Goal: Navigation & Orientation: Understand site structure

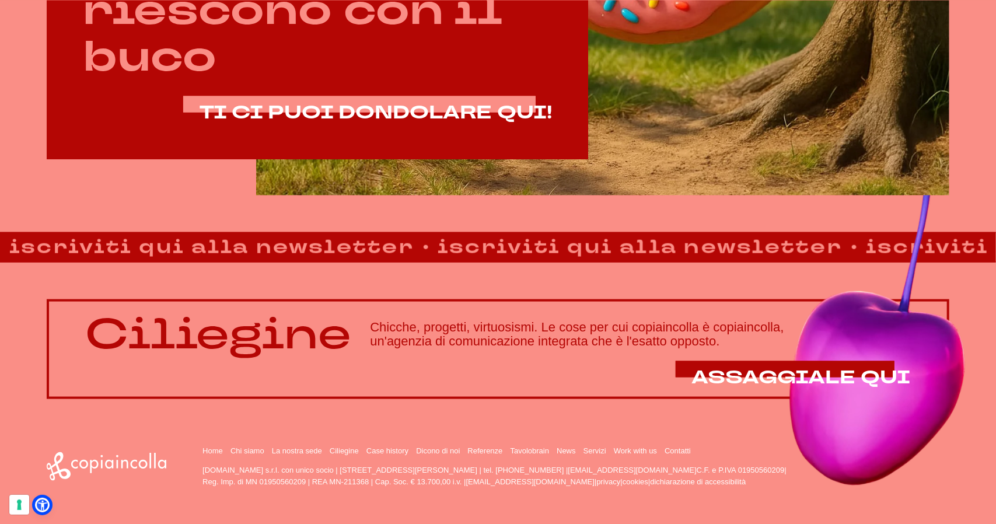
scroll to position [852, 0]
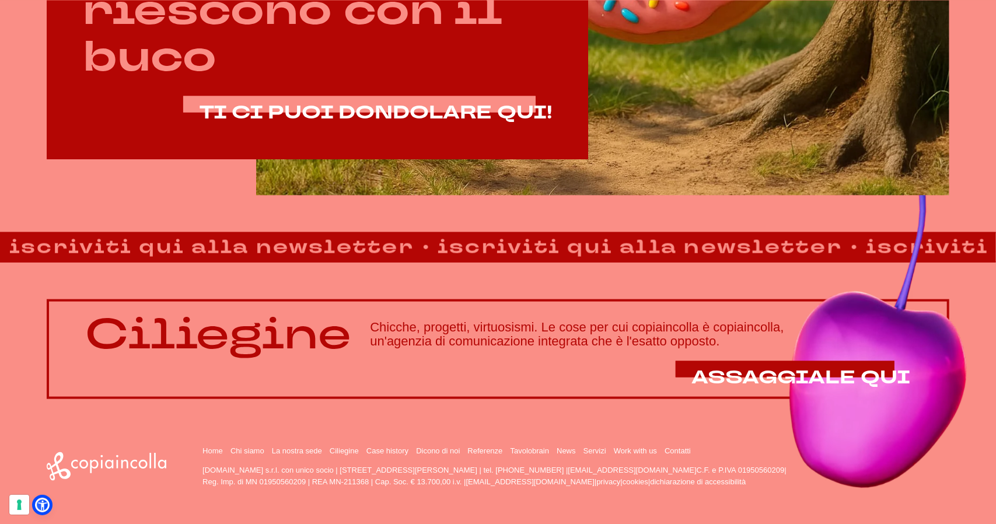
drag, startPoint x: 852, startPoint y: 337, endPoint x: 824, endPoint y: 338, distance: 28.0
click at [824, 338] on h3 "Chicche, progetti, virtuosismi. Le cose per cui copiaincolla è copiaincolla, un…" at bounding box center [640, 334] width 541 height 28
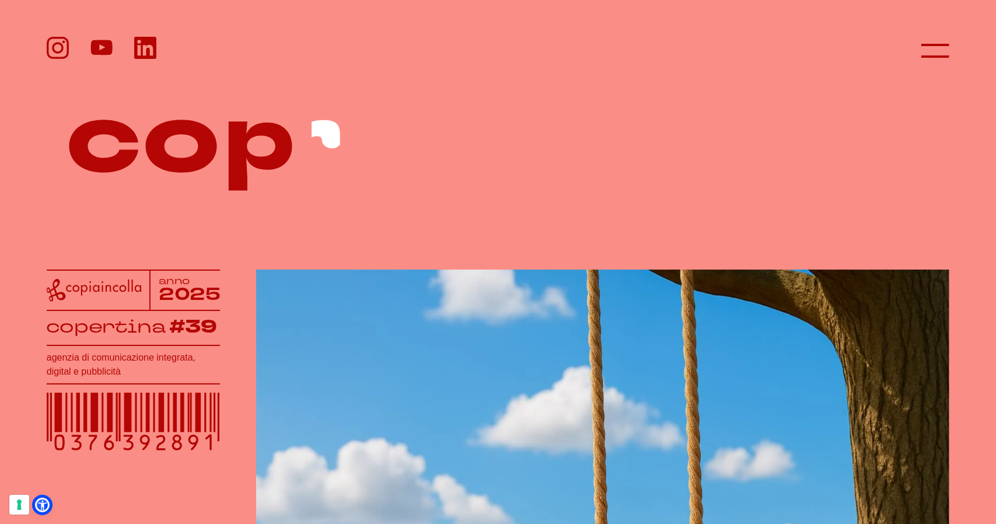
scroll to position [0, 0]
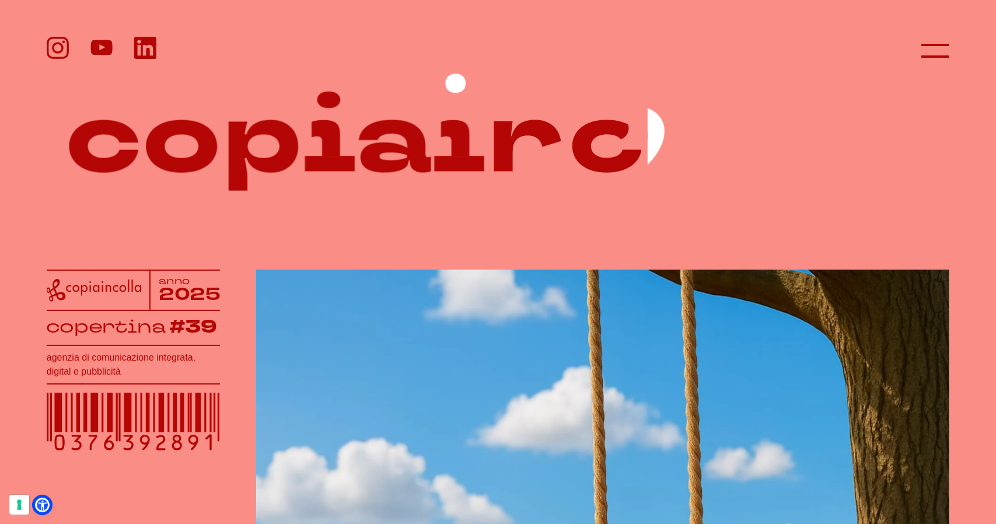
drag, startPoint x: 292, startPoint y: 159, endPoint x: 634, endPoint y: 158, distance: 342.1
click at [559, 161] on g at bounding box center [454, 132] width 771 height 117
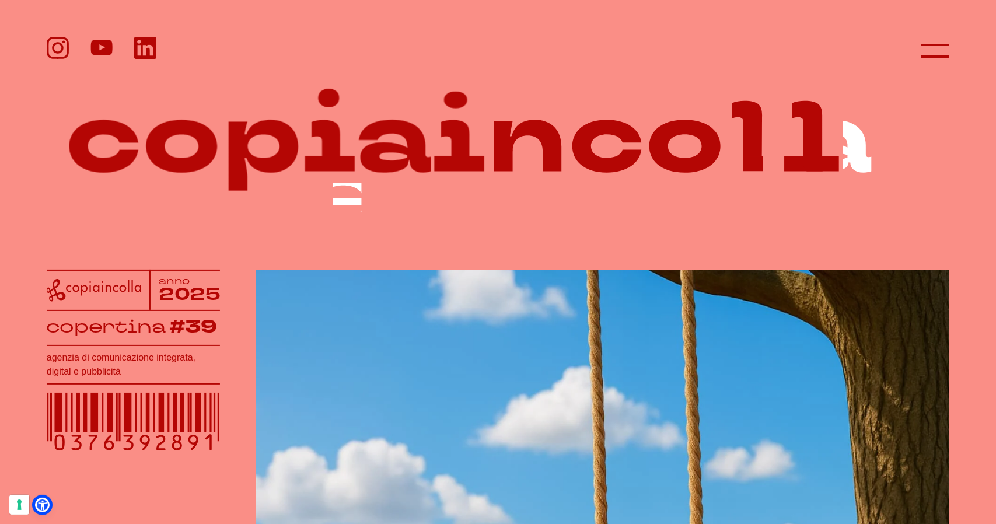
drag, startPoint x: 719, startPoint y: 154, endPoint x: 738, endPoint y: 154, distance: 18.7
click at [723, 154] on icon at bounding box center [498, 135] width 903 height 175
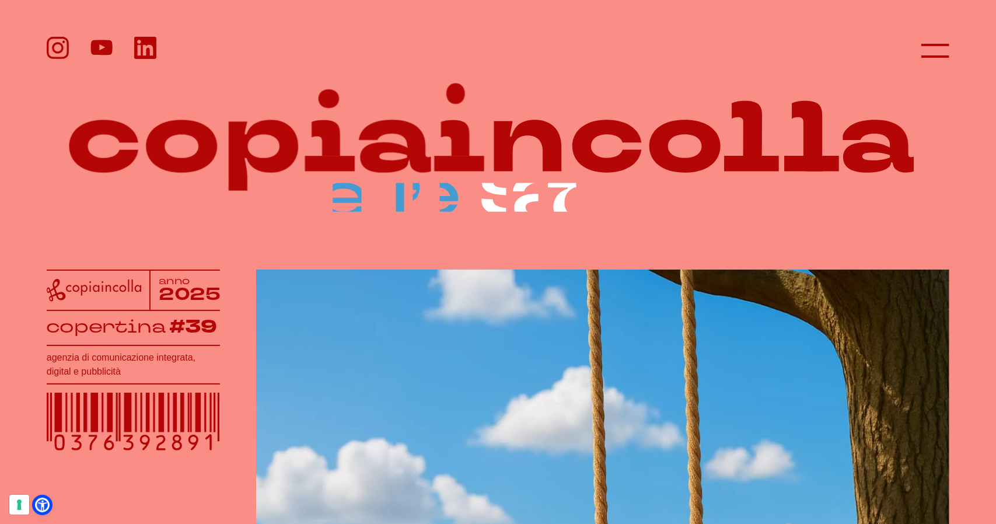
drag, startPoint x: 802, startPoint y: 155, endPoint x: 790, endPoint y: 159, distance: 12.4
click at [798, 156] on icon at bounding box center [498, 135] width 903 height 175
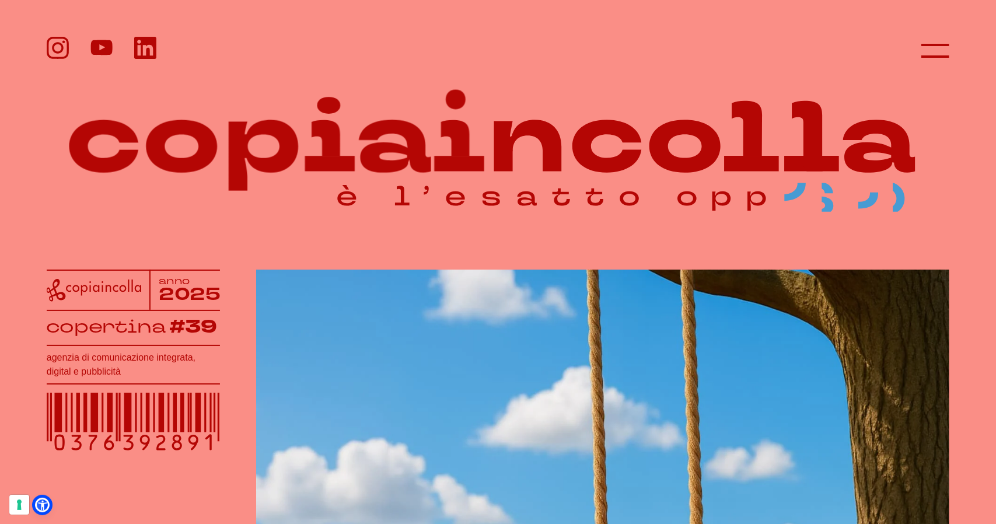
drag, startPoint x: 567, startPoint y: 197, endPoint x: 416, endPoint y: 215, distance: 152.8
click at [416, 215] on icon at bounding box center [498, 135] width 903 height 175
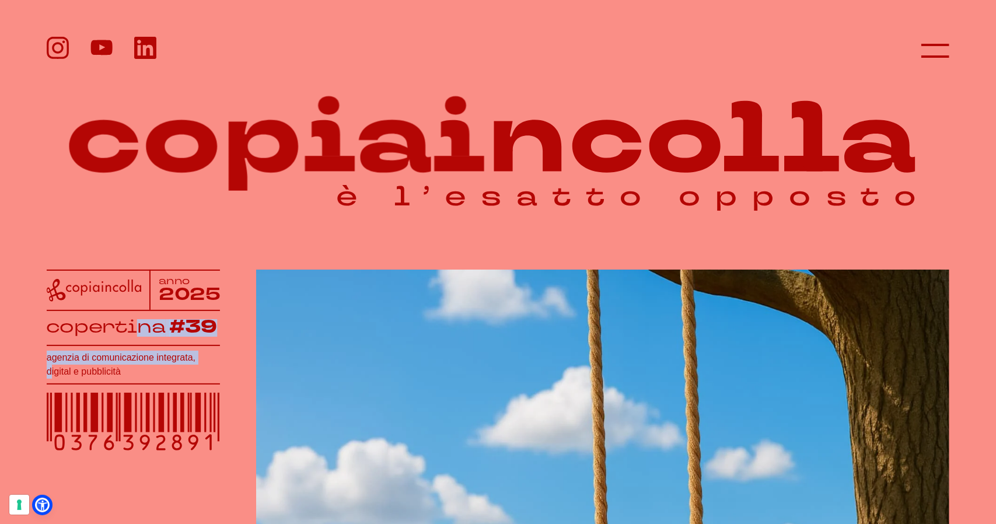
drag, startPoint x: 146, startPoint y: 329, endPoint x: 170, endPoint y: 344, distance: 28.8
click at [166, 350] on div "anno 2025 copertina #39 agenzia di comunicazione integrata, digital e pubblicità" at bounding box center [133, 364] width 173 height 189
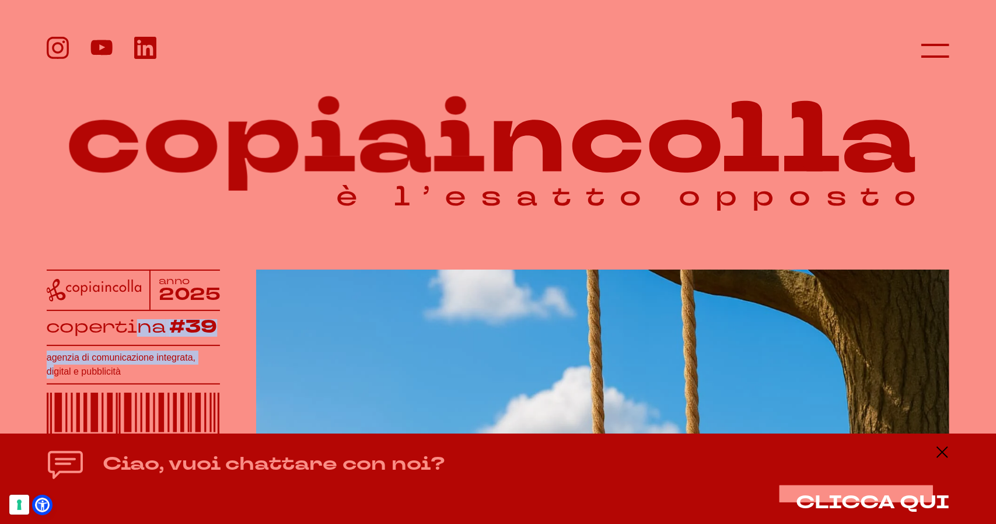
click at [166, 410] on icon at bounding box center [133, 422] width 173 height 58
click at [123, 361] on h1 "agenzia di comunicazione integrata, digital e pubblicità" at bounding box center [133, 365] width 173 height 28
click at [128, 319] on tspan "copertina" at bounding box center [106, 326] width 121 height 23
click at [125, 287] on icon at bounding box center [94, 290] width 95 height 23
click at [195, 290] on tspan "2025" at bounding box center [190, 295] width 62 height 24
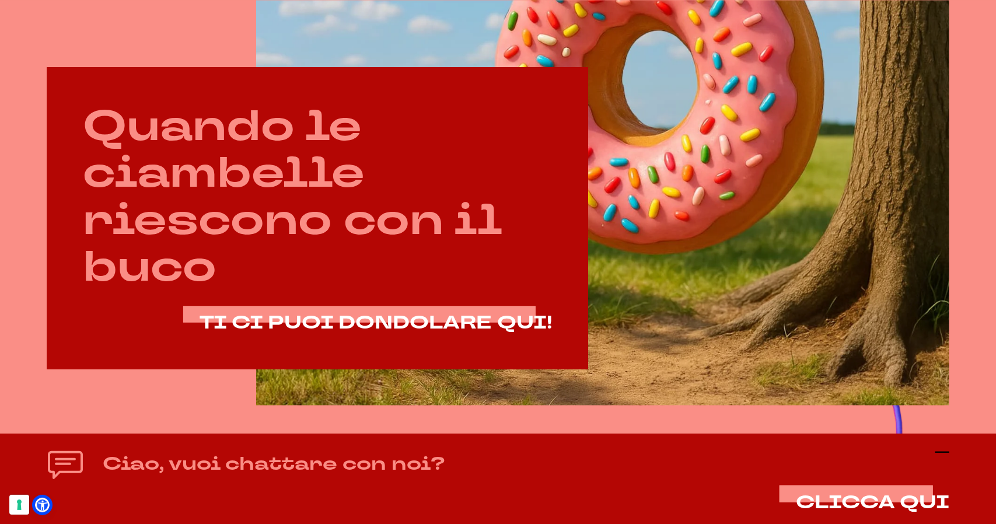
click at [942, 449] on icon at bounding box center [943, 452] width 14 height 14
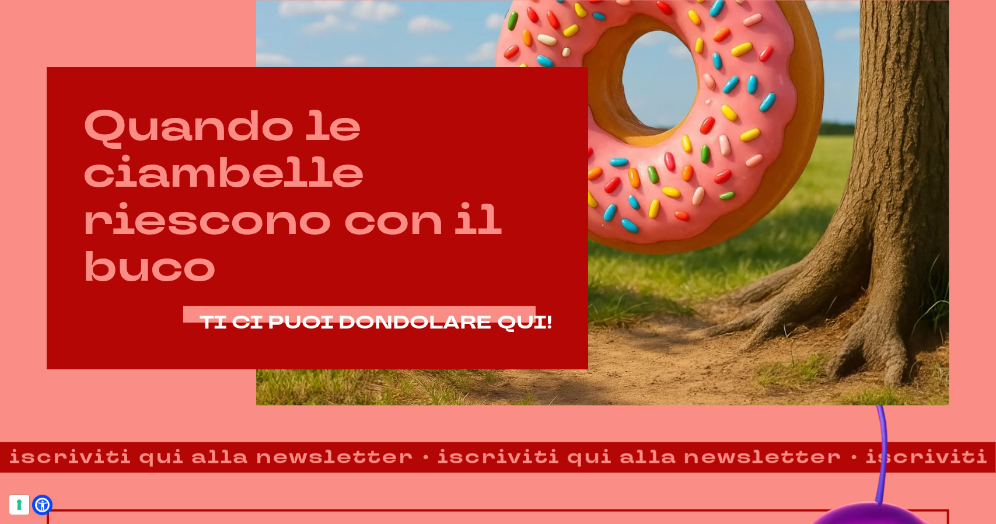
scroll to position [642, 0]
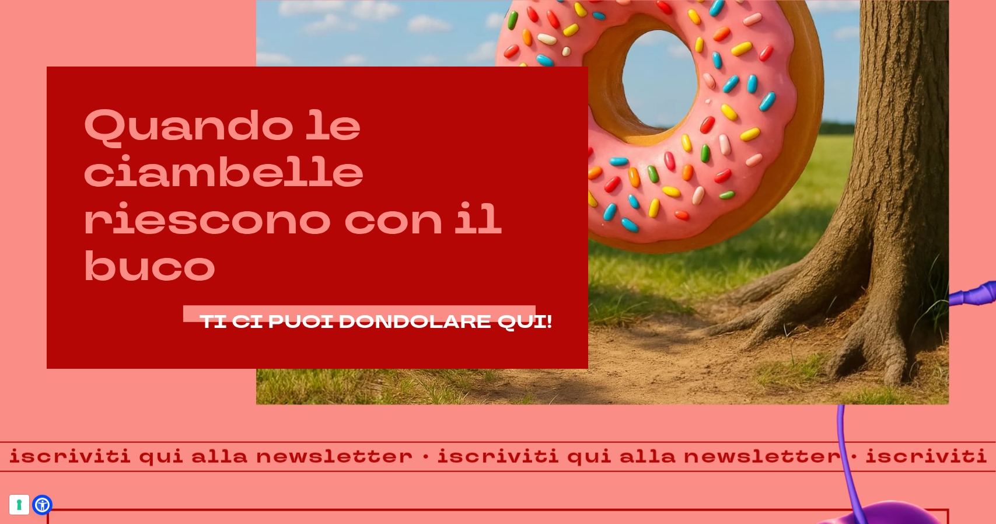
click at [758, 448] on strong "iscriviti qui alla newsletter" at bounding box center [970, 457] width 424 height 29
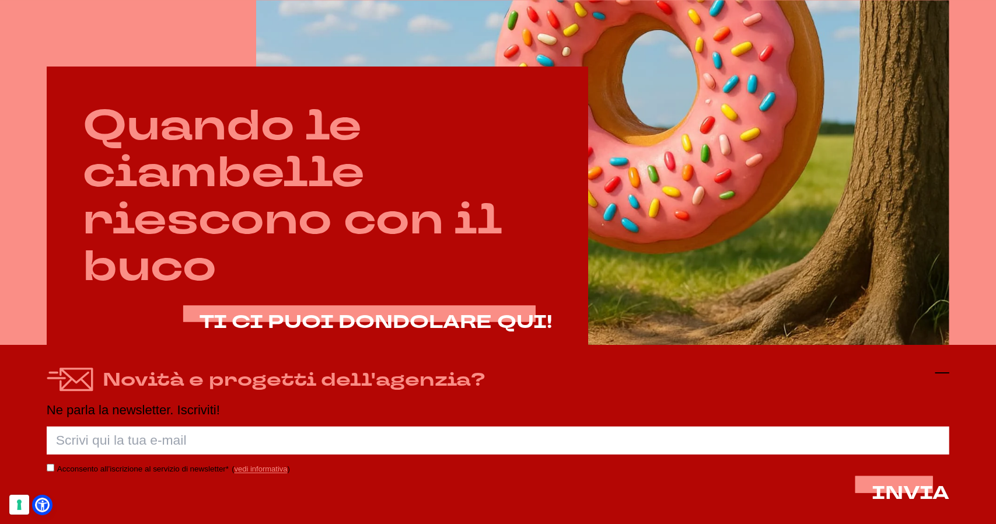
click at [943, 375] on icon at bounding box center [943, 373] width 14 height 14
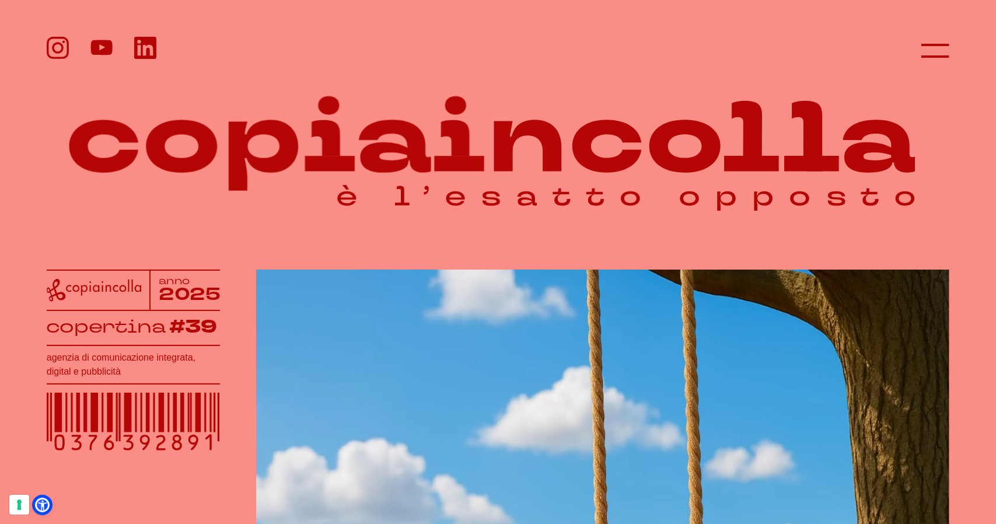
scroll to position [0, 0]
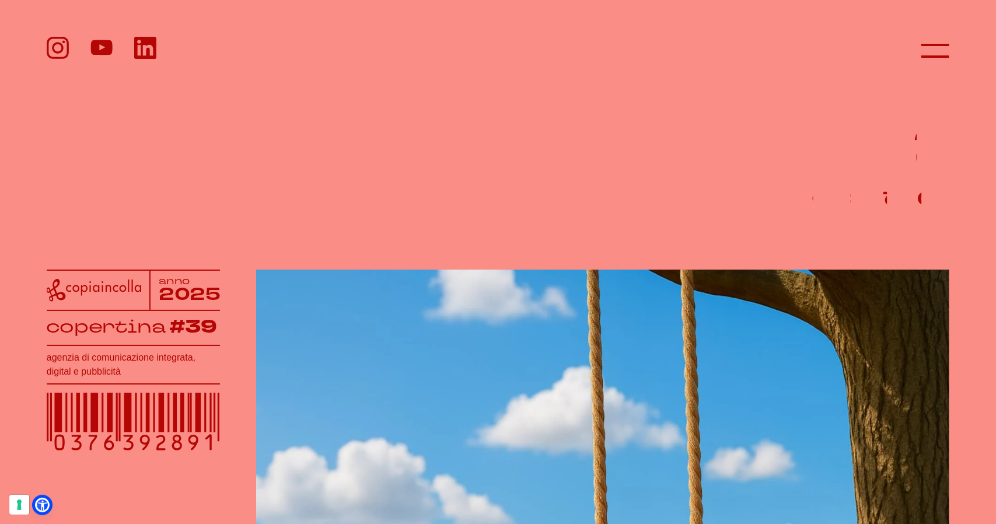
click at [657, 201] on icon at bounding box center [498, 135] width 903 height 175
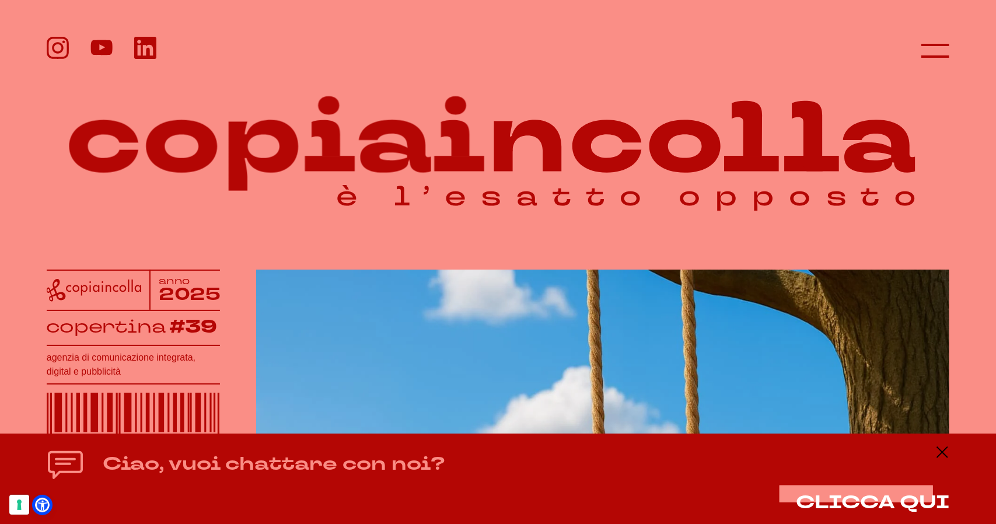
drag, startPoint x: 514, startPoint y: 186, endPoint x: 405, endPoint y: 165, distance: 111.7
click at [398, 189] on icon at bounding box center [498, 135] width 903 height 175
drag, startPoint x: 419, startPoint y: 145, endPoint x: 562, endPoint y: 116, distance: 145.5
click at [562, 116] on icon at bounding box center [498, 135] width 903 height 175
click at [944, 45] on icon at bounding box center [936, 51] width 28 height 28
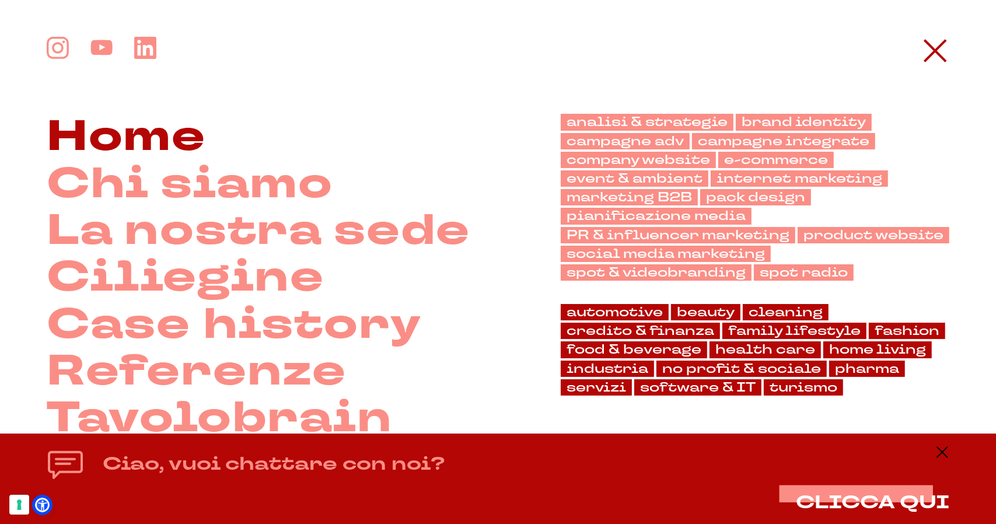
click at [189, 135] on link "Home" at bounding box center [126, 137] width 159 height 47
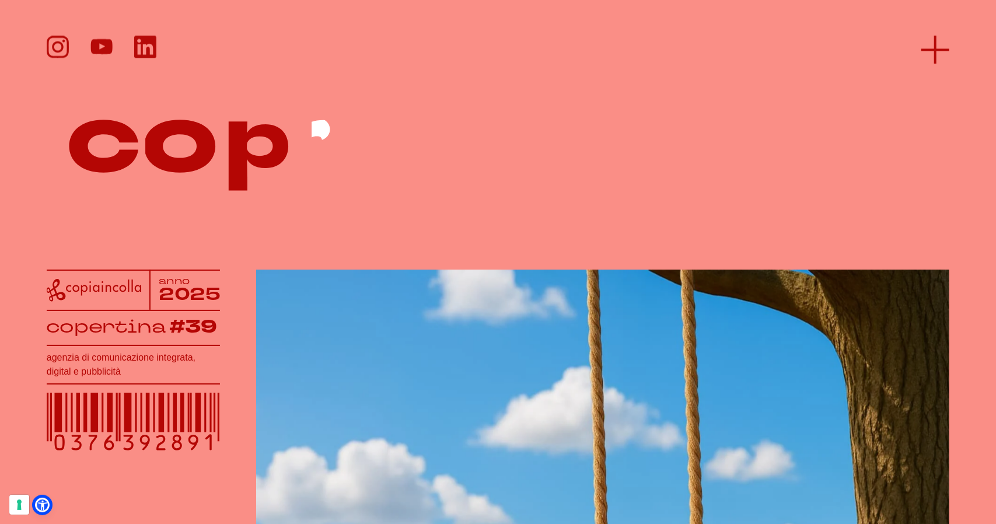
click at [923, 50] on line at bounding box center [936, 50] width 28 height 0
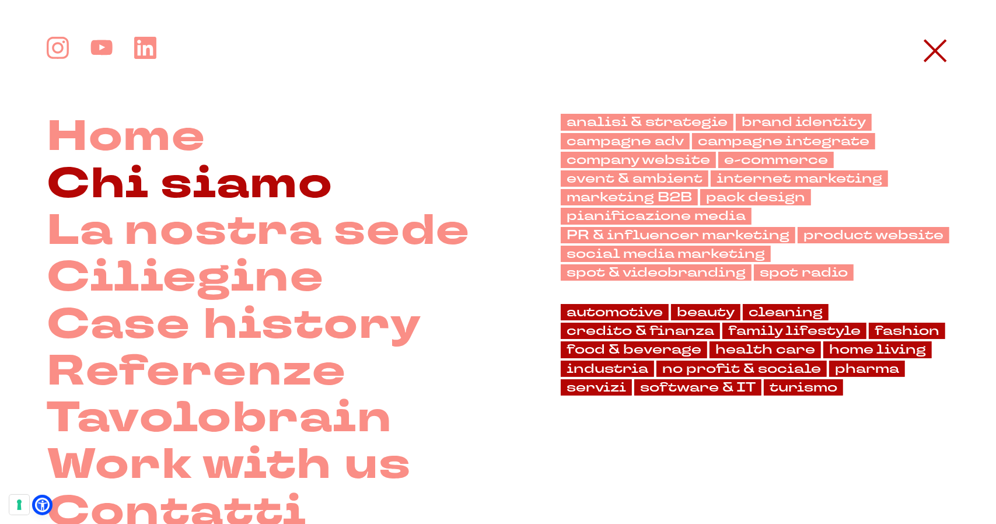
click at [211, 187] on link "Chi siamo" at bounding box center [190, 184] width 287 height 47
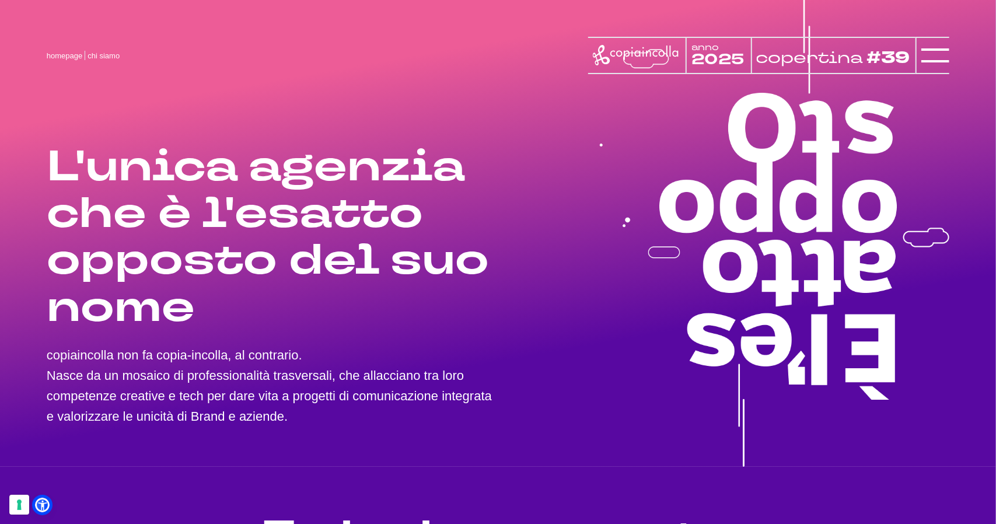
drag, startPoint x: 249, startPoint y: 218, endPoint x: 272, endPoint y: 267, distance: 53.8
click at [272, 267] on h1 "L'unica agenzia che è l'esatto opposto del suo nome" at bounding box center [273, 237] width 452 height 187
click at [273, 267] on h1 "L'unica agenzia che è l'esatto opposto del suo nome" at bounding box center [273, 237] width 452 height 187
click at [65, 57] on link "homepage" at bounding box center [65, 55] width 36 height 9
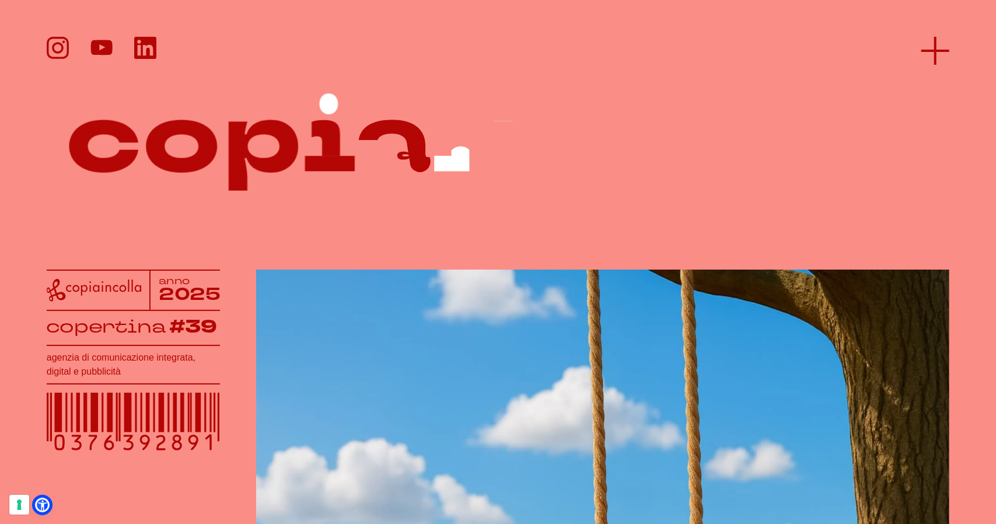
click at [936, 50] on line at bounding box center [936, 50] width 28 height 0
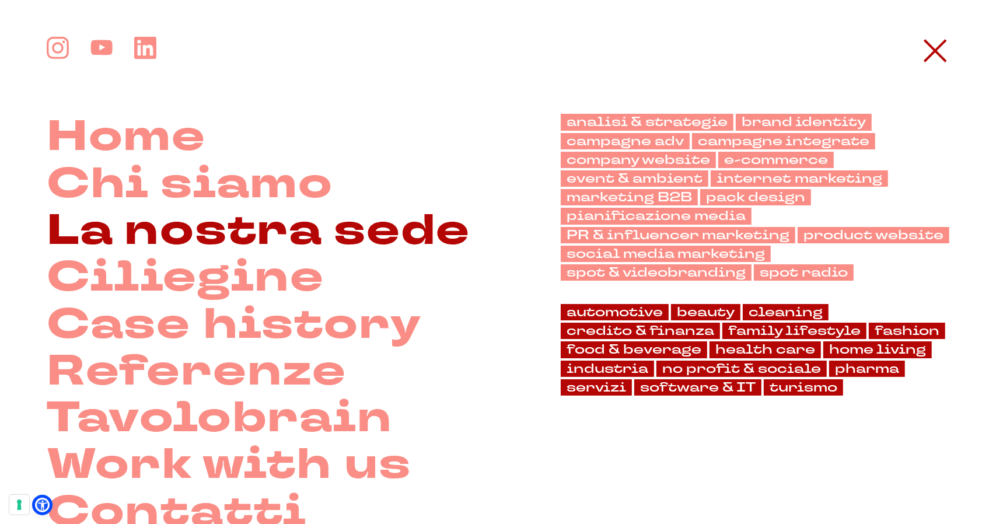
click at [272, 225] on link "La nostra sede" at bounding box center [259, 231] width 424 height 47
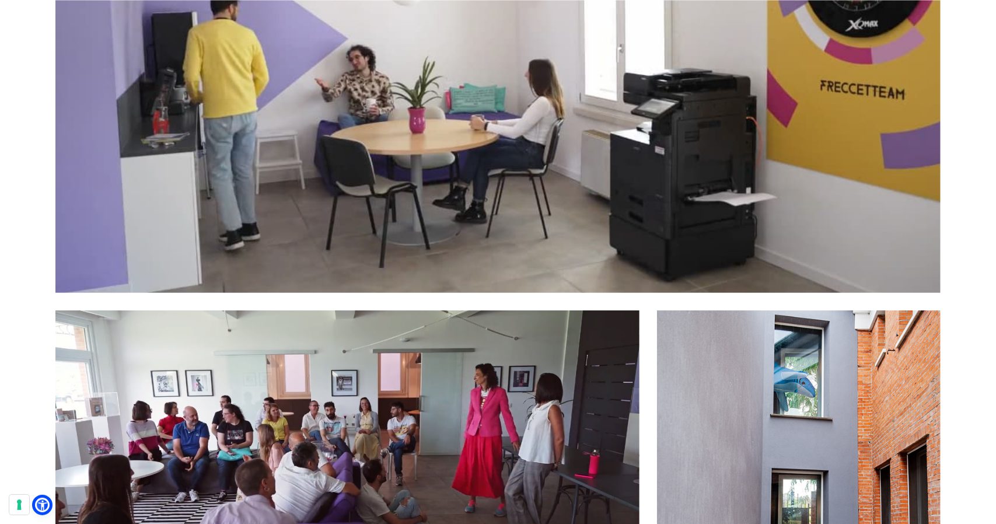
scroll to position [3094, 0]
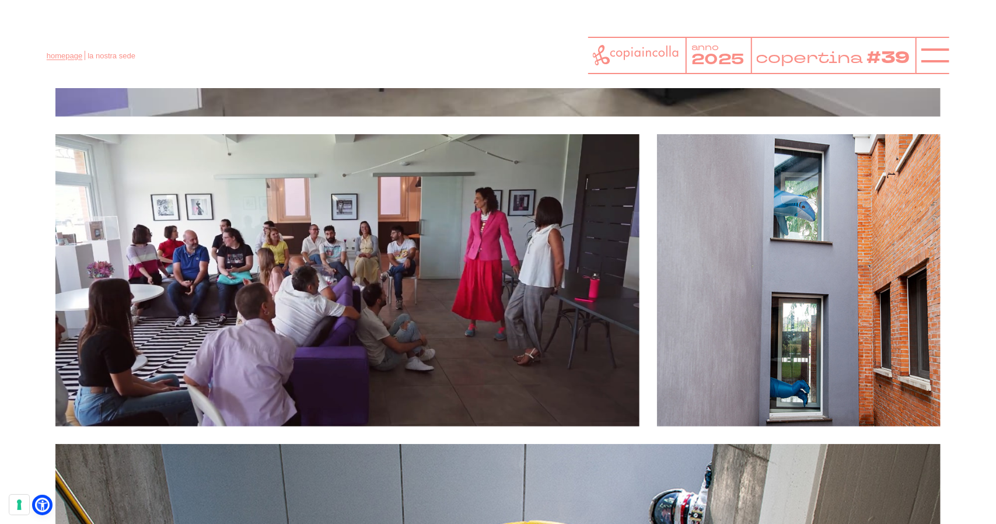
click at [67, 54] on link "homepage" at bounding box center [65, 55] width 36 height 9
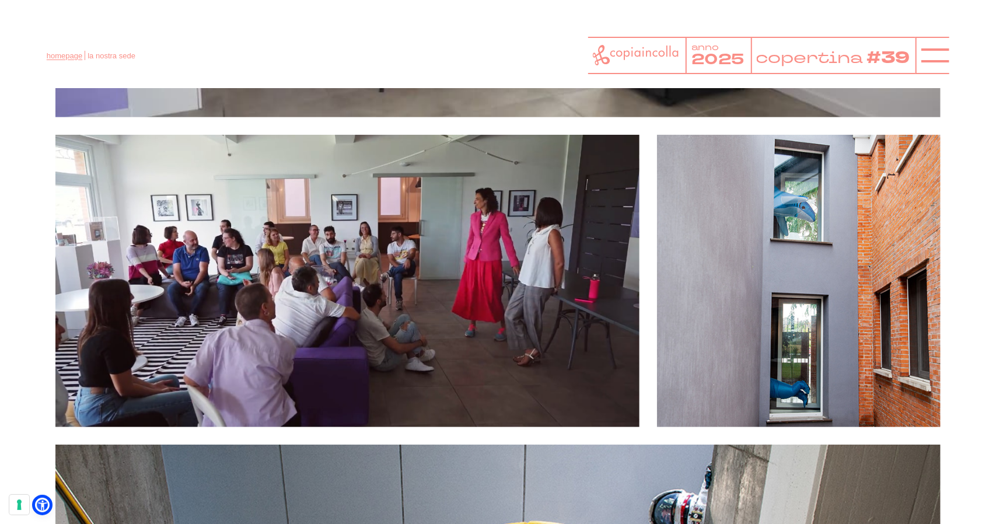
scroll to position [3269, 0]
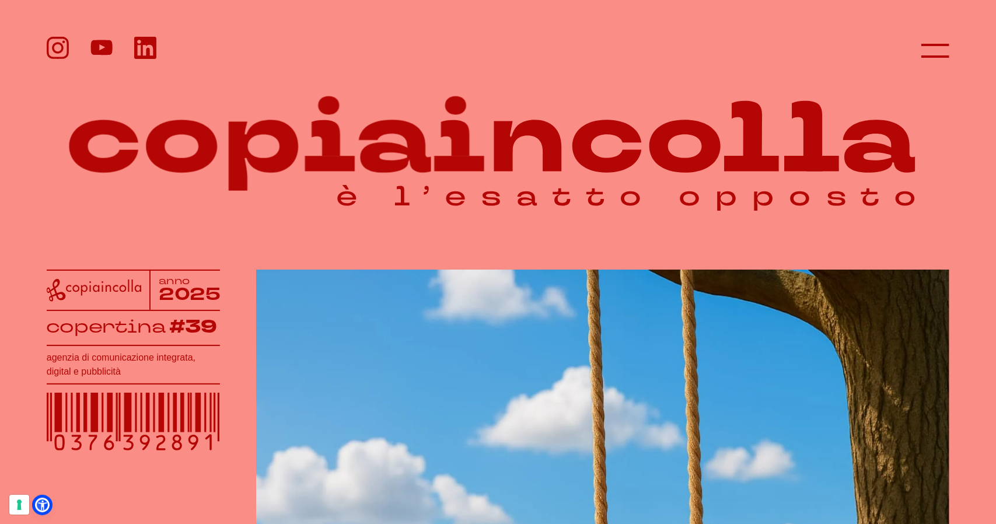
click at [951, 60] on header at bounding box center [498, 39] width 996 height 79
click at [940, 54] on icon at bounding box center [936, 51] width 28 height 28
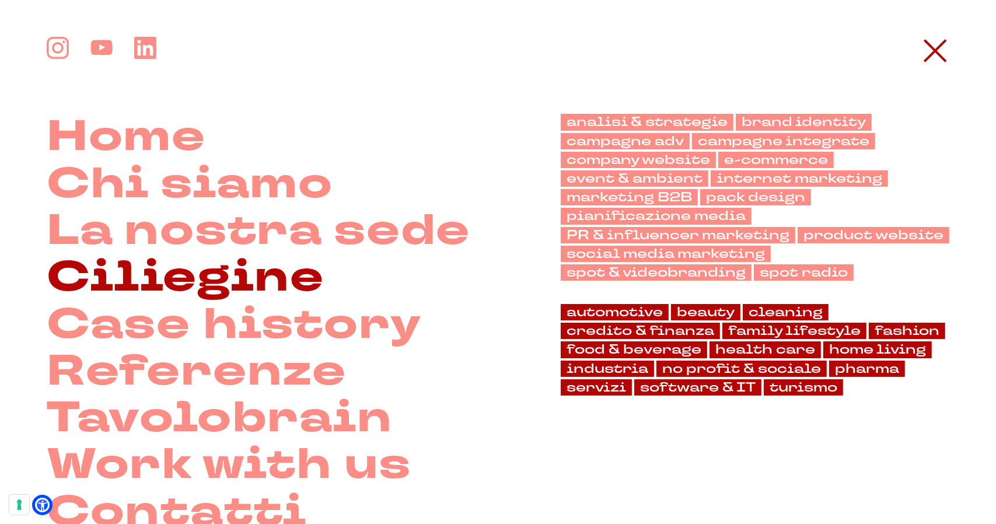
click at [238, 281] on link "Ciliegine" at bounding box center [186, 277] width 278 height 47
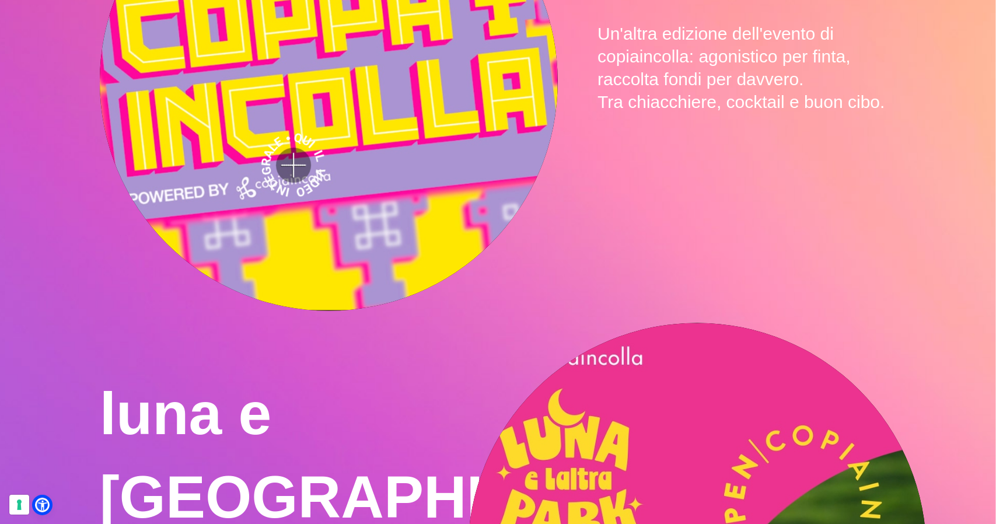
click at [295, 175] on video at bounding box center [329, 81] width 458 height 458
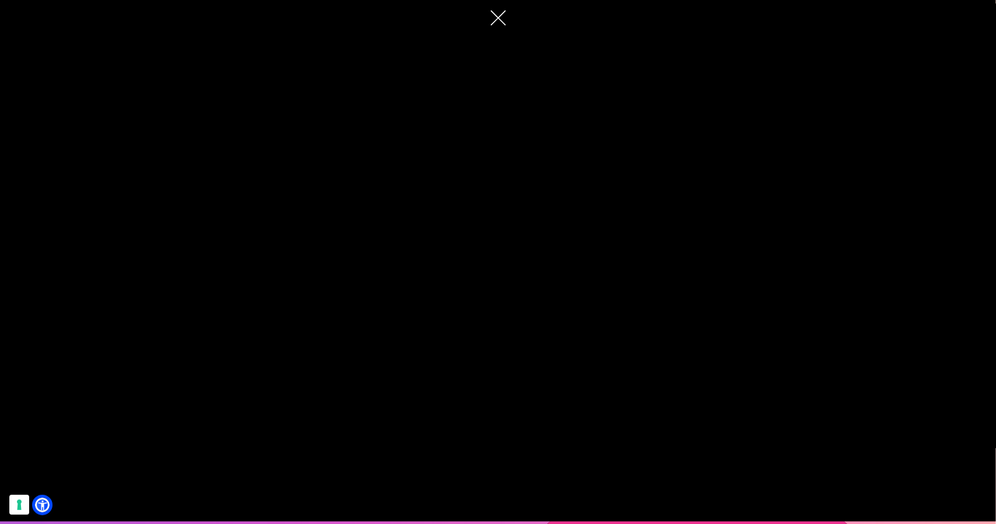
scroll to position [961, 0]
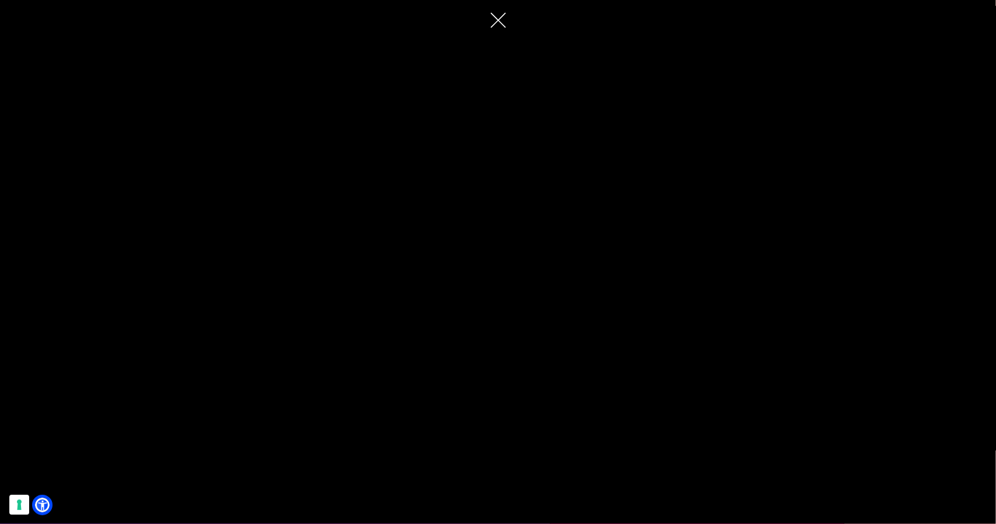
click at [495, 19] on header "homepage ciliegine anno 2025 copertina #39" at bounding box center [498, 44] width 996 height 88
click at [505, 23] on header "homepage ciliegine anno 2025 copertina #39" at bounding box center [498, 44] width 996 height 88
click at [498, 20] on header "homepage ciliegine anno 2025 copertina #39" at bounding box center [498, 44] width 996 height 88
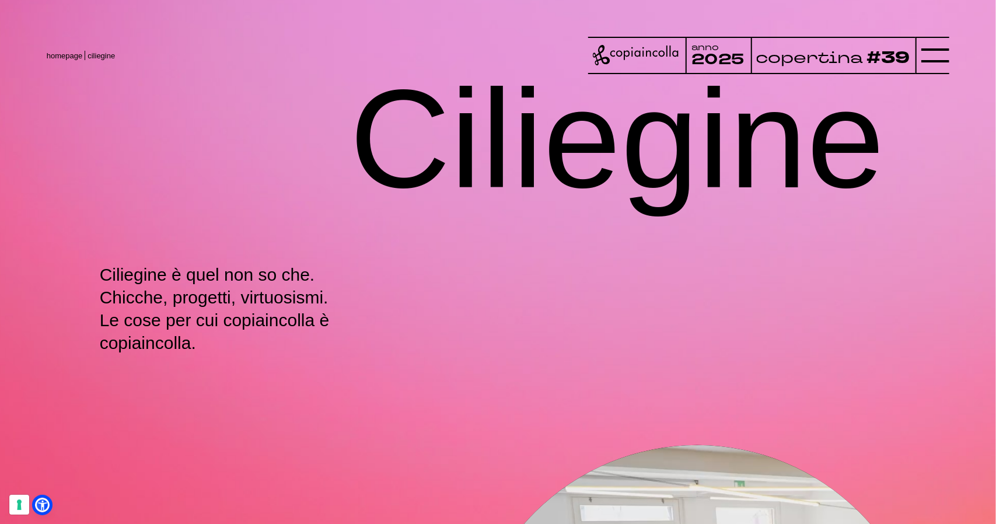
scroll to position [0, 0]
click at [56, 51] on link "homepage" at bounding box center [65, 55] width 36 height 9
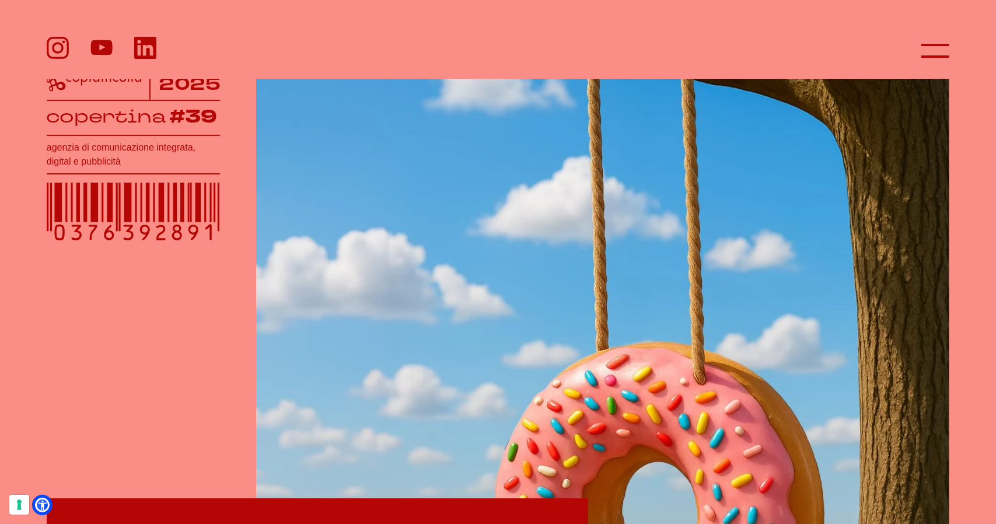
scroll to position [210, 0]
